Goal: Task Accomplishment & Management: Use online tool/utility

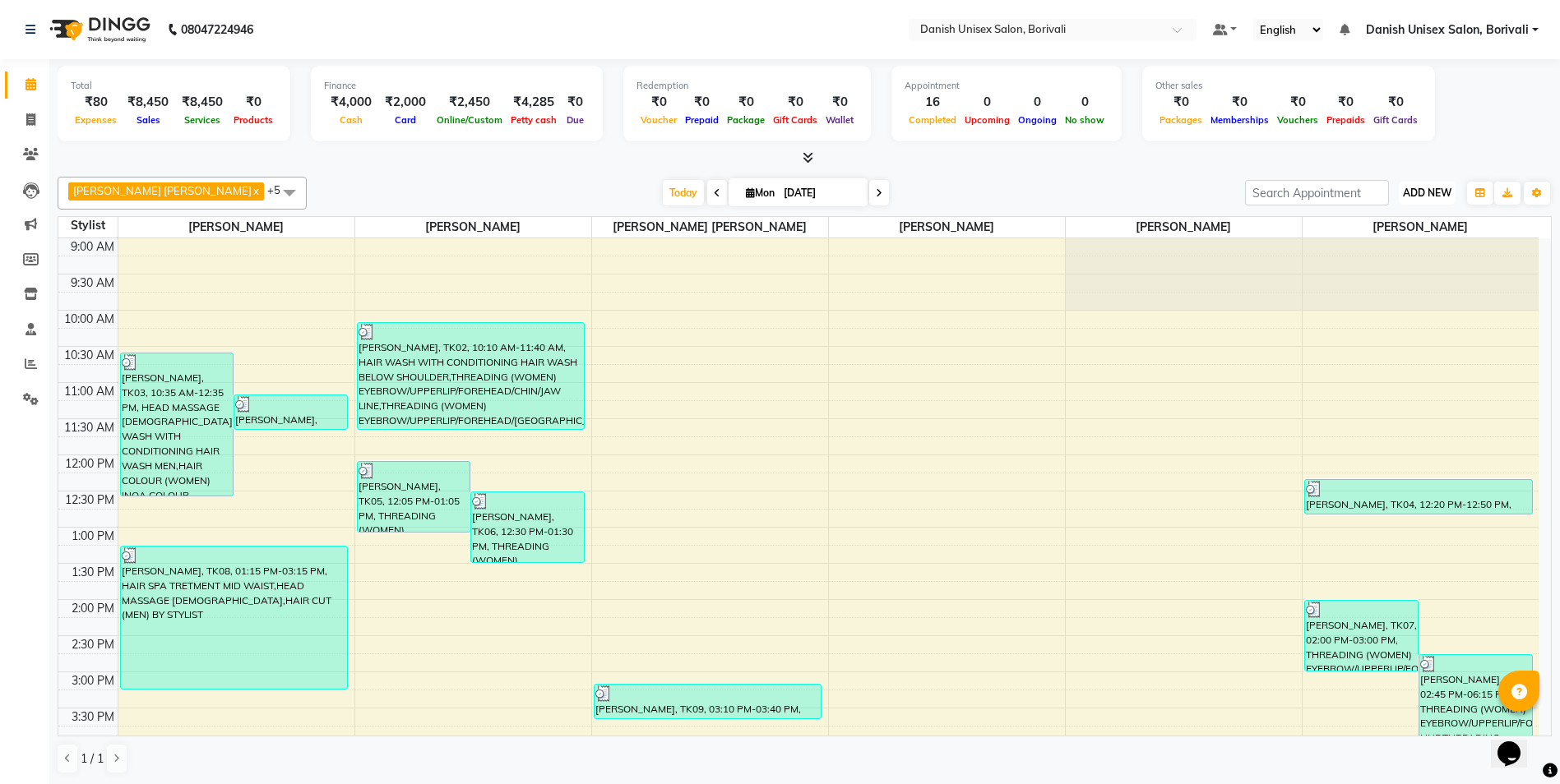
click at [1436, 190] on span "ADD NEW" at bounding box center [1427, 193] width 49 height 12
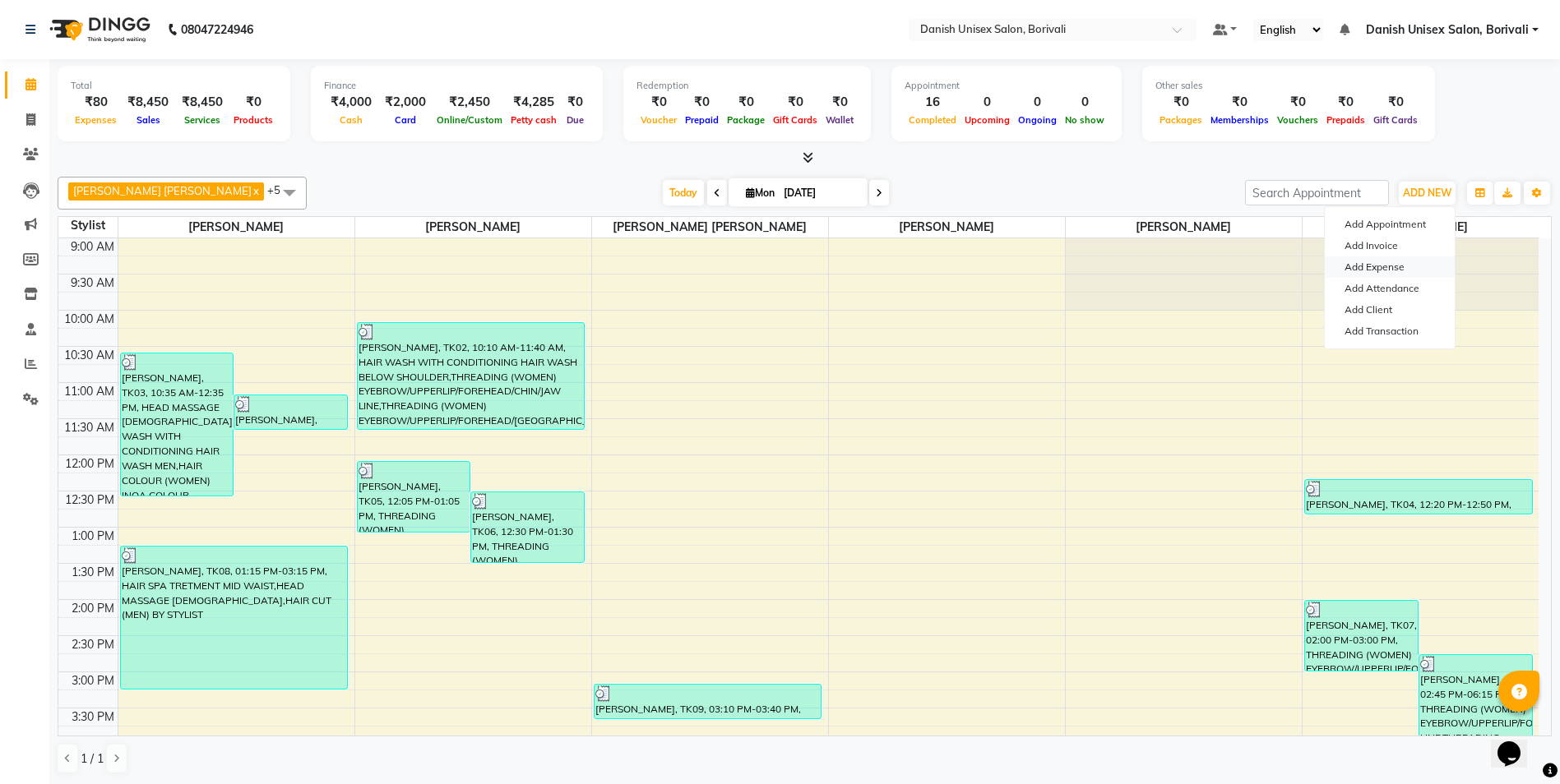
click at [1401, 270] on link "Add Expense" at bounding box center [1389, 267] width 130 height 21
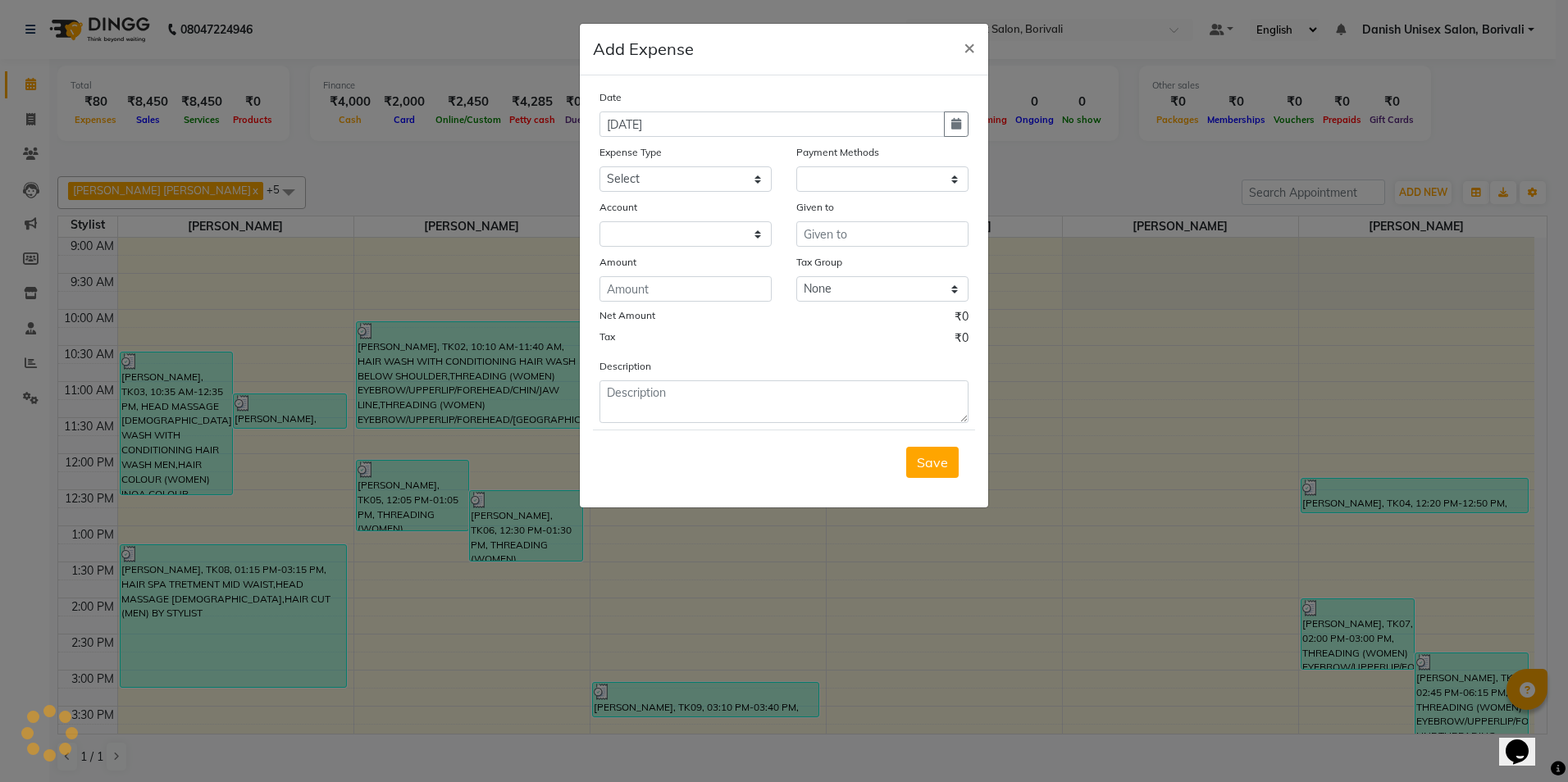
select select "1"
select select "6139"
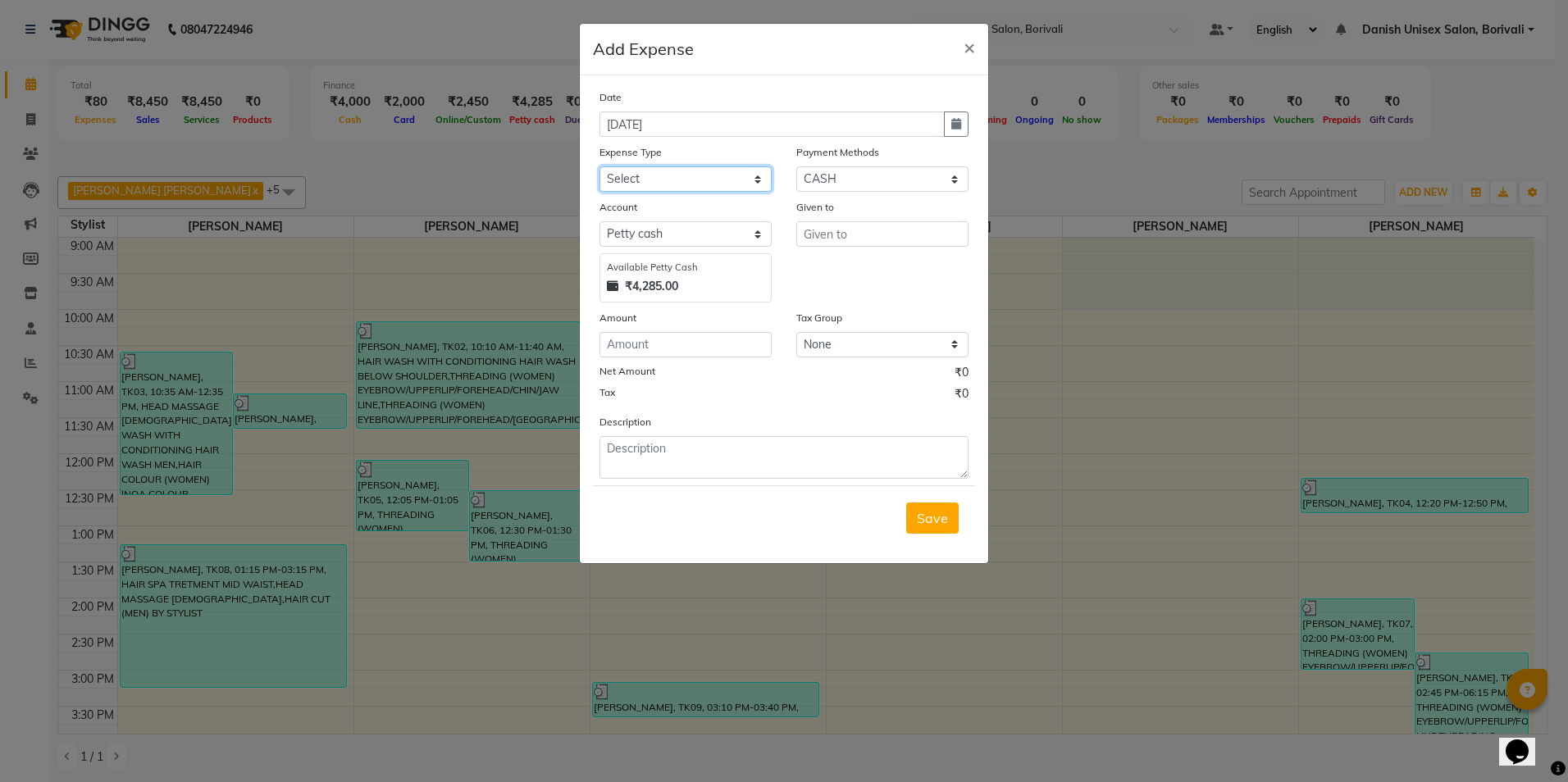
click at [678, 180] on select "Select Advance Salary Bank charges Car maintenance Cash transfer to bank Cash t…" at bounding box center [685, 180] width 172 height 26
select select "12"
click at [599, 167] on select "Select Advance Salary Bank charges Car maintenance Cash transfer to bank Cash t…" at bounding box center [685, 180] width 172 height 26
click at [707, 351] on input "number" at bounding box center [685, 345] width 172 height 26
type input "70"
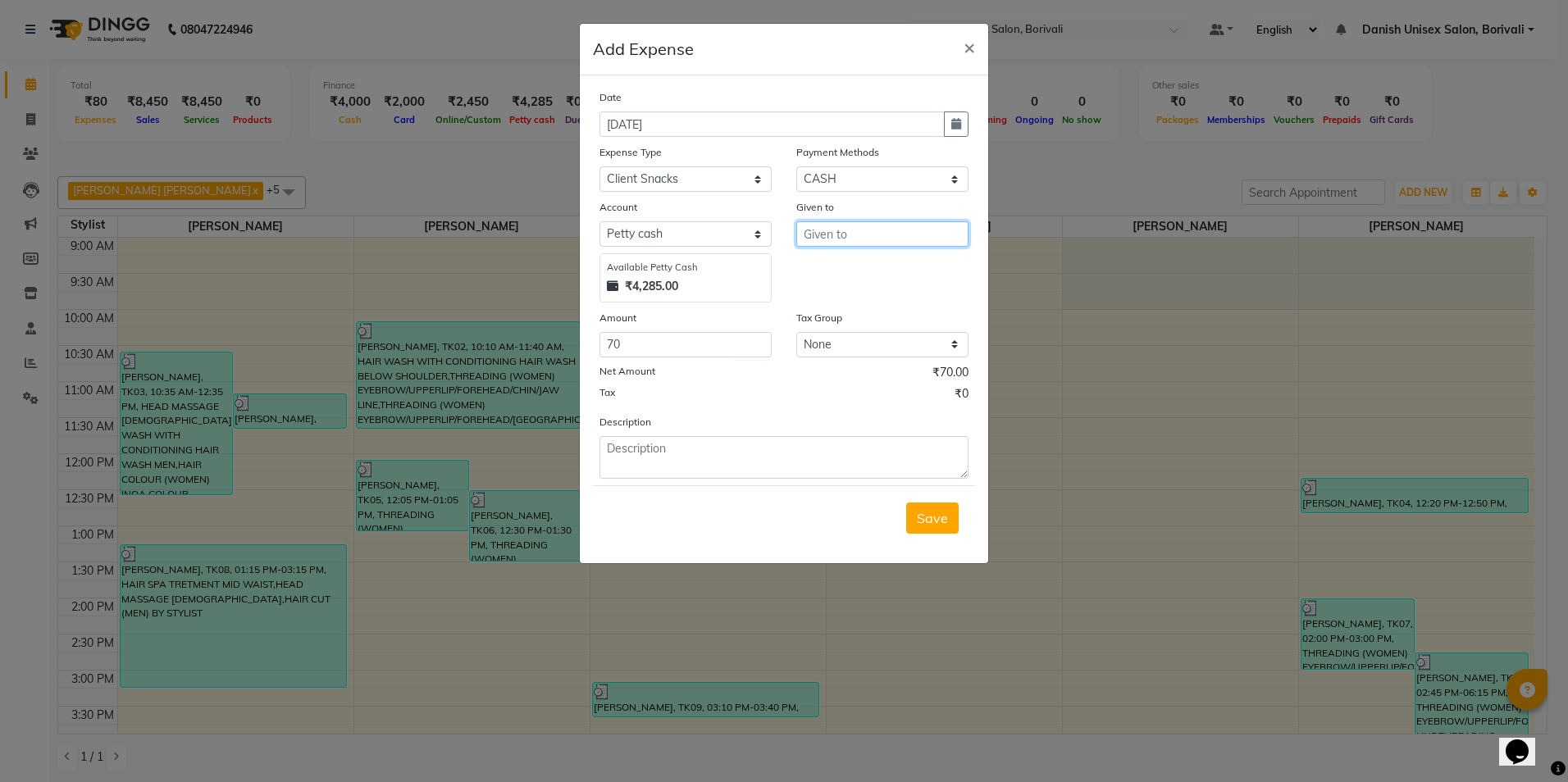
click at [868, 231] on input "text" at bounding box center [883, 234] width 172 height 26
click at [863, 265] on ngb-highlight "F iroz Alam salmani" at bounding box center [876, 268] width 117 height 16
type input "[PERSON_NAME] [PERSON_NAME]"
click at [935, 522] on span "Save" at bounding box center [932, 517] width 31 height 16
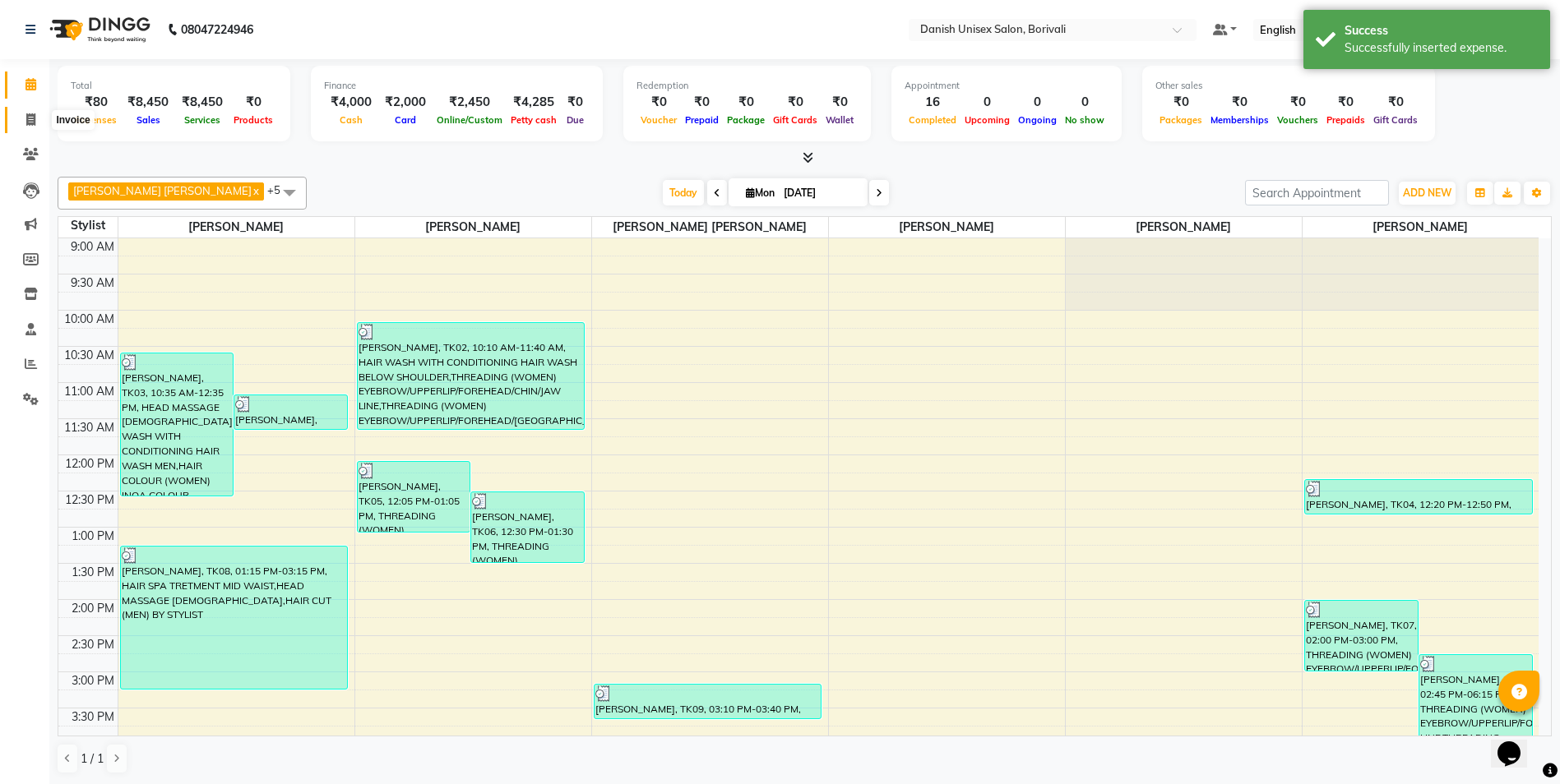
click at [25, 115] on span at bounding box center [31, 120] width 29 height 19
select select "service"
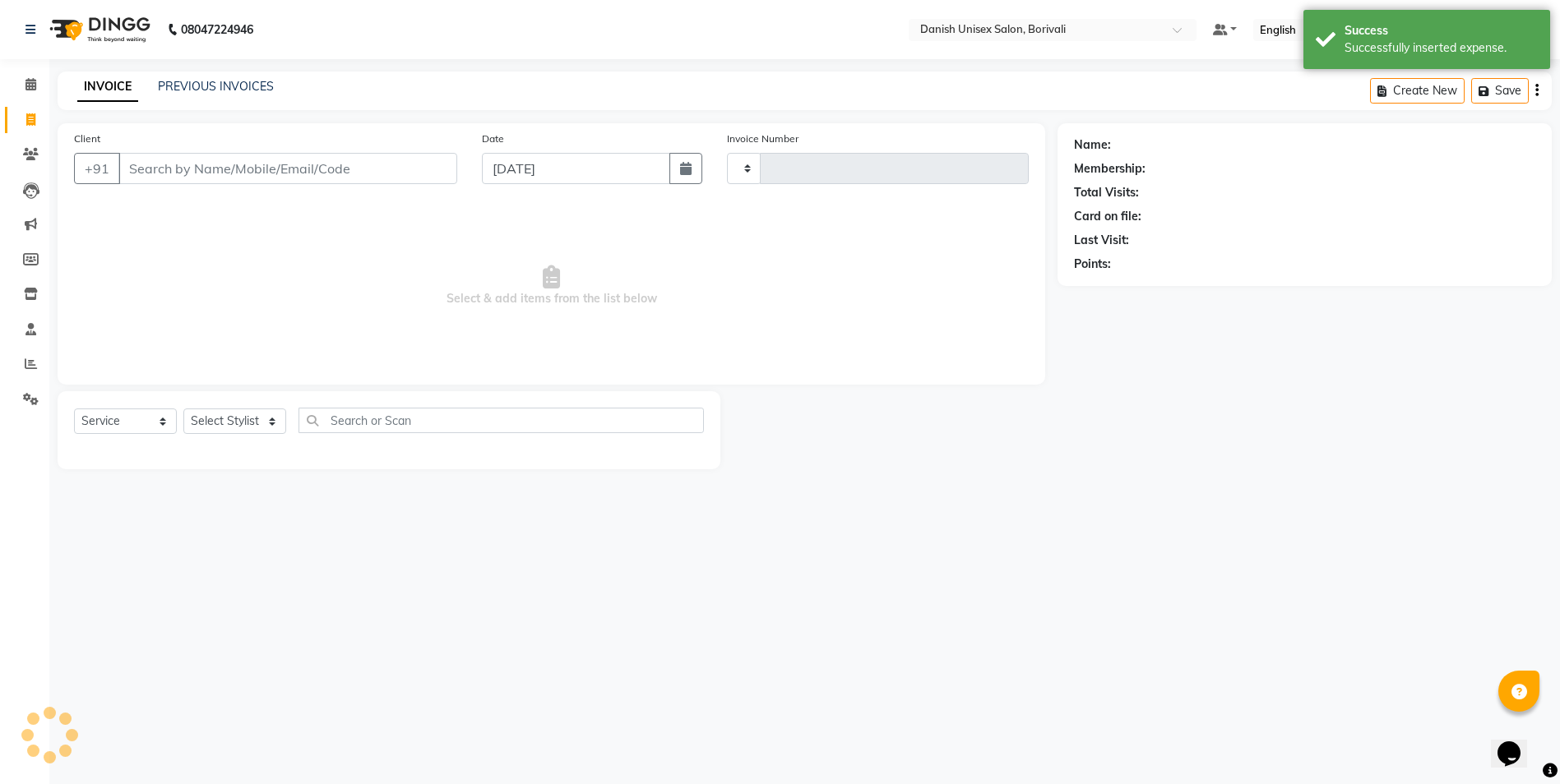
type input "2283"
select select "7068"
click at [32, 85] on icon at bounding box center [31, 84] width 11 height 12
